Goal: Task Accomplishment & Management: Use online tool/utility

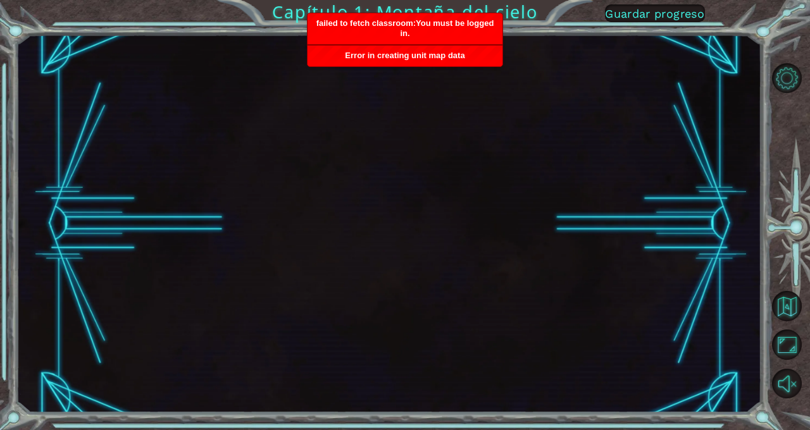
click at [375, 64] on div at bounding box center [388, 223] width 745 height 378
click at [401, 51] on span "Error in creating unit map data" at bounding box center [405, 55] width 120 height 9
click at [437, 46] on div "Error in creating unit map data" at bounding box center [404, 56] width 195 height 21
click at [458, 45] on li "Error in creating unit map data" at bounding box center [405, 55] width 196 height 20
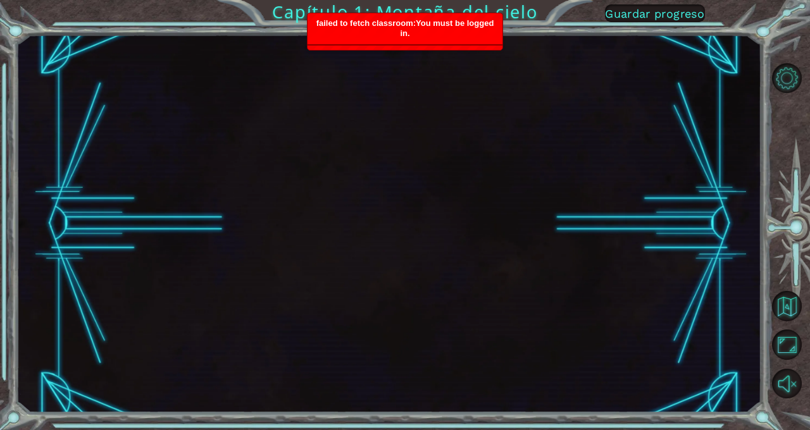
click at [478, 29] on div "failed to fetch classroom:You must be logged in." at bounding box center [404, 28] width 195 height 31
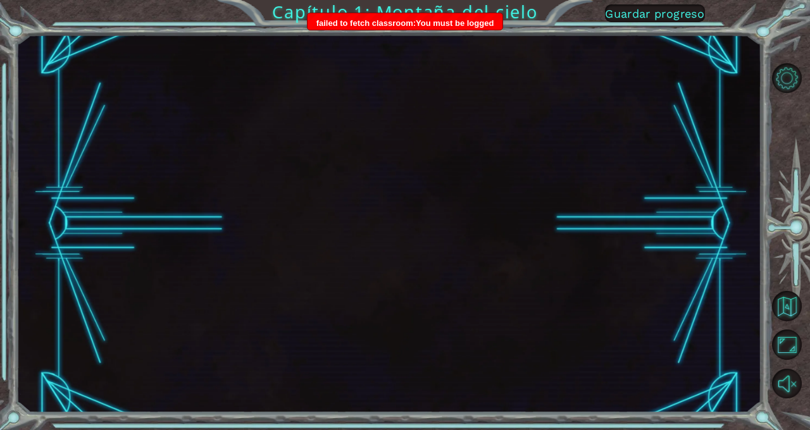
click at [487, 29] on div "Capítulo 1: Montaña del cielo Guardar progreso" at bounding box center [405, 215] width 810 height 430
click at [507, 32] on div "Capítulo 1: Montaña del cielo Guardar progreso" at bounding box center [405, 215] width 810 height 430
click at [524, 48] on div at bounding box center [388, 223] width 745 height 378
click at [679, 10] on button "Guardar progreso" at bounding box center [655, 13] width 100 height 18
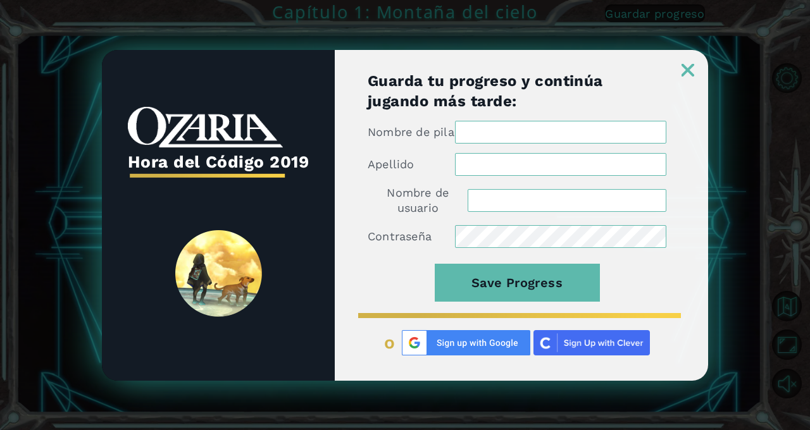
click at [691, 77] on img at bounding box center [687, 70] width 13 height 13
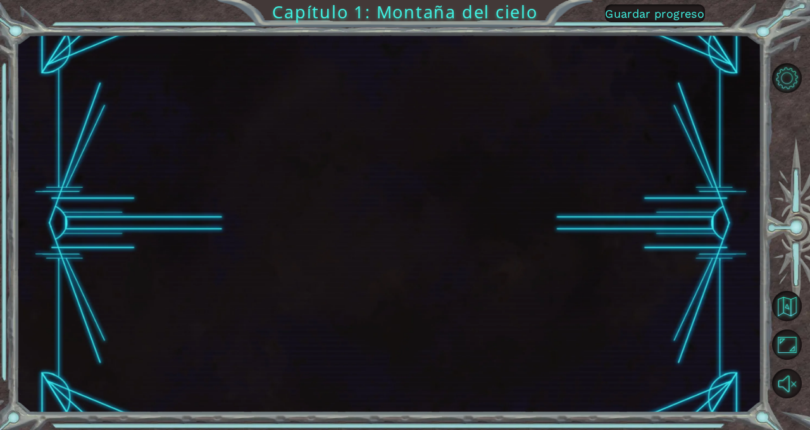
click at [682, 99] on div at bounding box center [388, 223] width 745 height 378
click at [688, 96] on div at bounding box center [388, 223] width 745 height 378
click at [692, 88] on div at bounding box center [388, 223] width 745 height 378
click at [686, 73] on div at bounding box center [388, 223] width 745 height 378
